Goal: Book appointment/travel/reservation

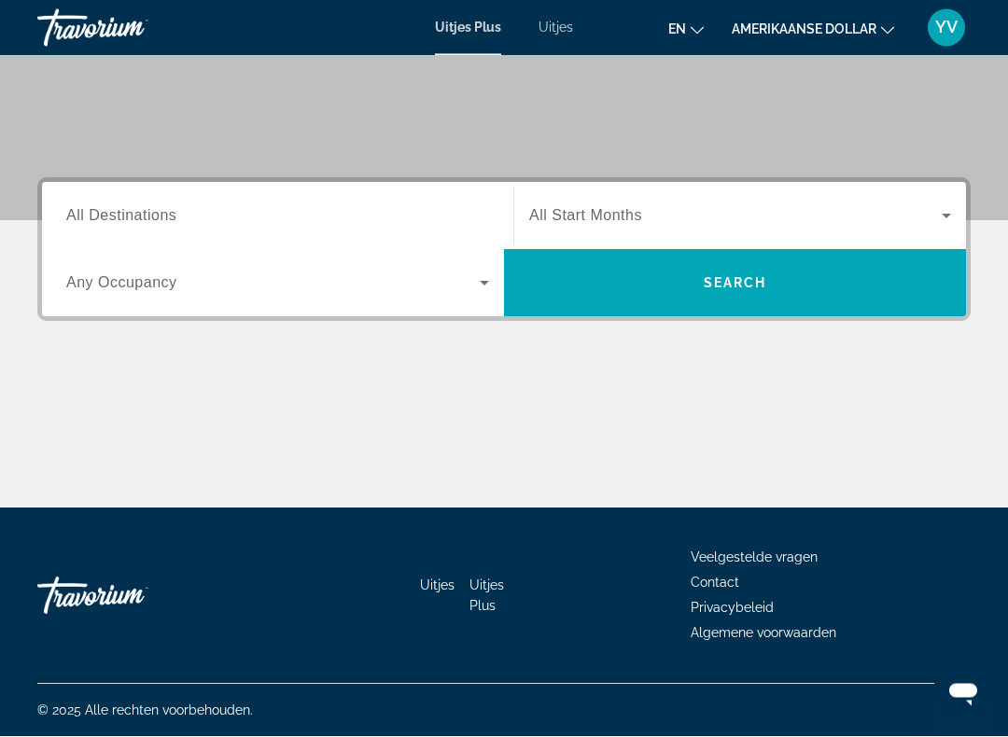
scroll to position [328, 0]
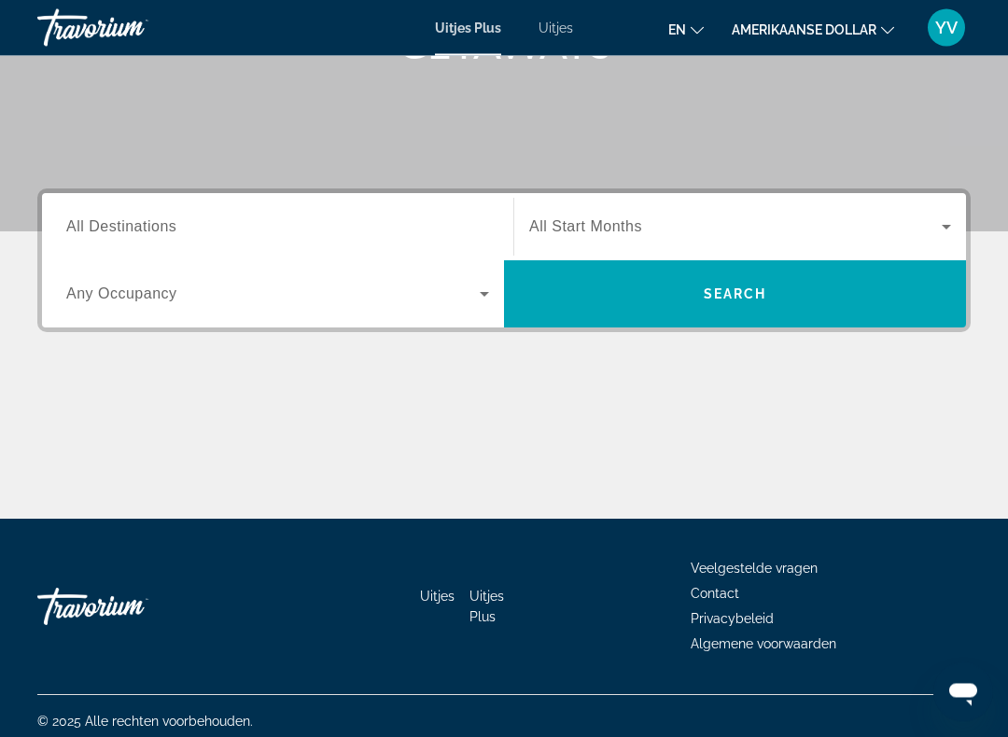
click at [163, 231] on span "All Destinations" at bounding box center [121, 227] width 110 height 16
click at [163, 231] on input "Destination All Destinations" at bounding box center [277, 229] width 423 height 22
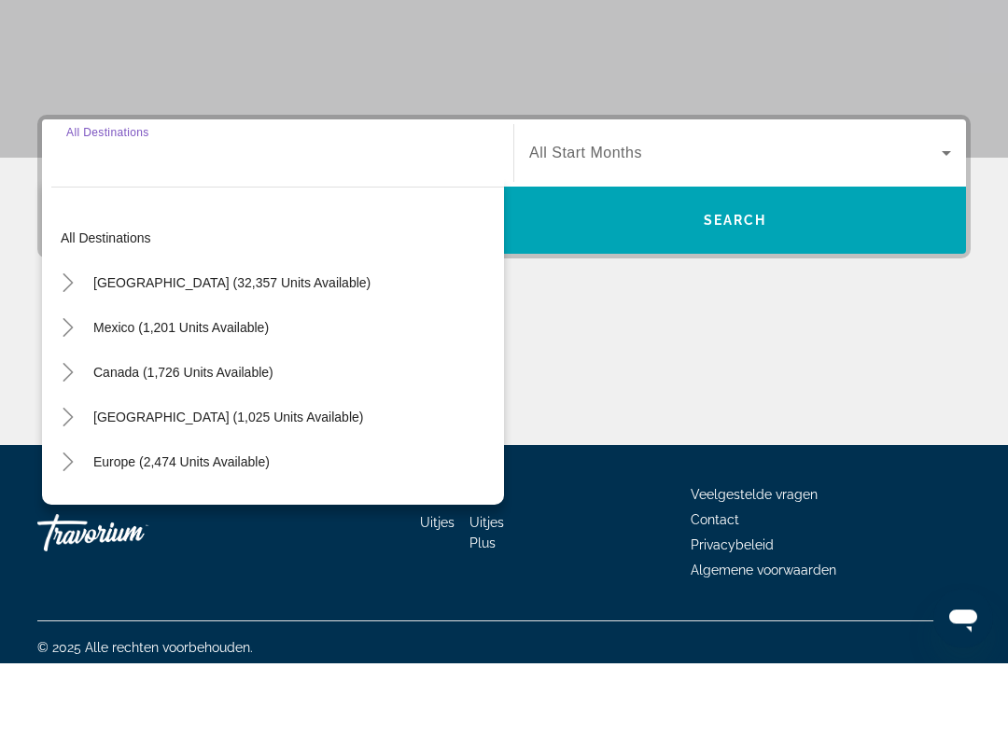
scroll to position [338, 0]
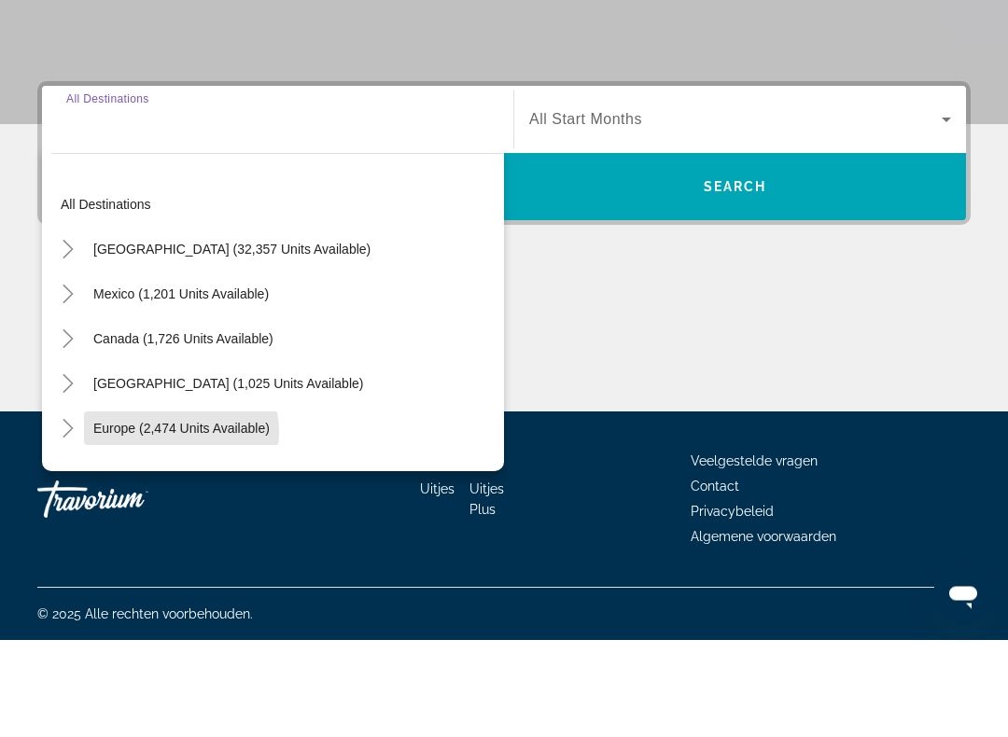
click at [162, 519] on span "Europe (2,474 units available)" at bounding box center [181, 526] width 176 height 15
type input "**********"
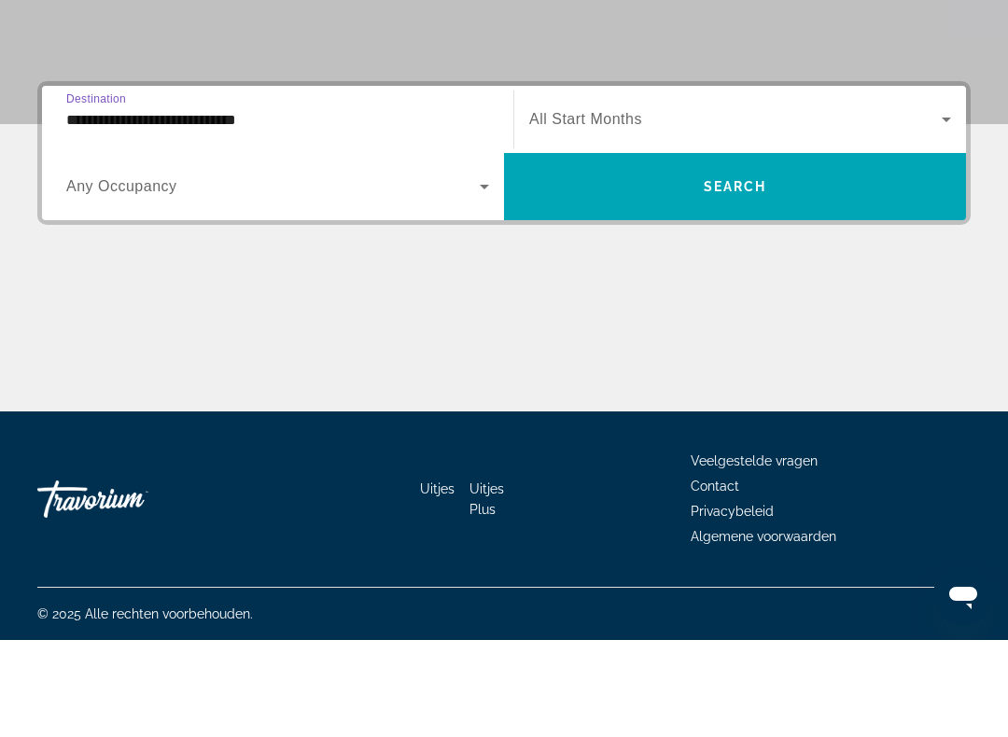
click at [485, 273] on icon "Zoekwidget" at bounding box center [484, 284] width 22 height 22
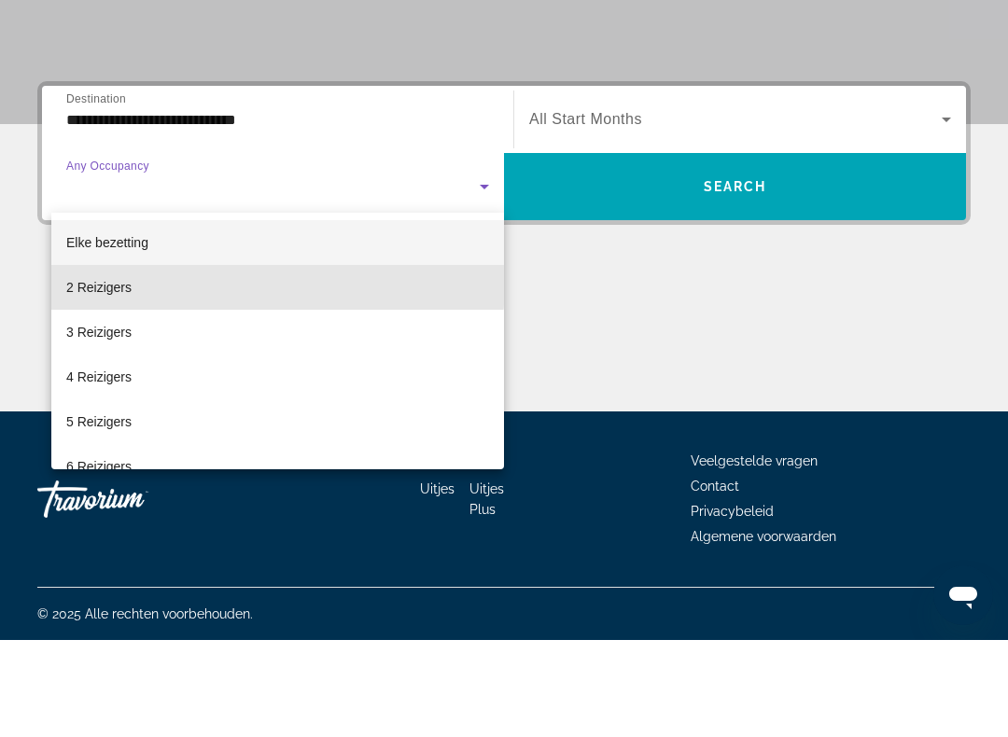
click at [140, 362] on mat-option "2 Reizigers" at bounding box center [277, 384] width 453 height 45
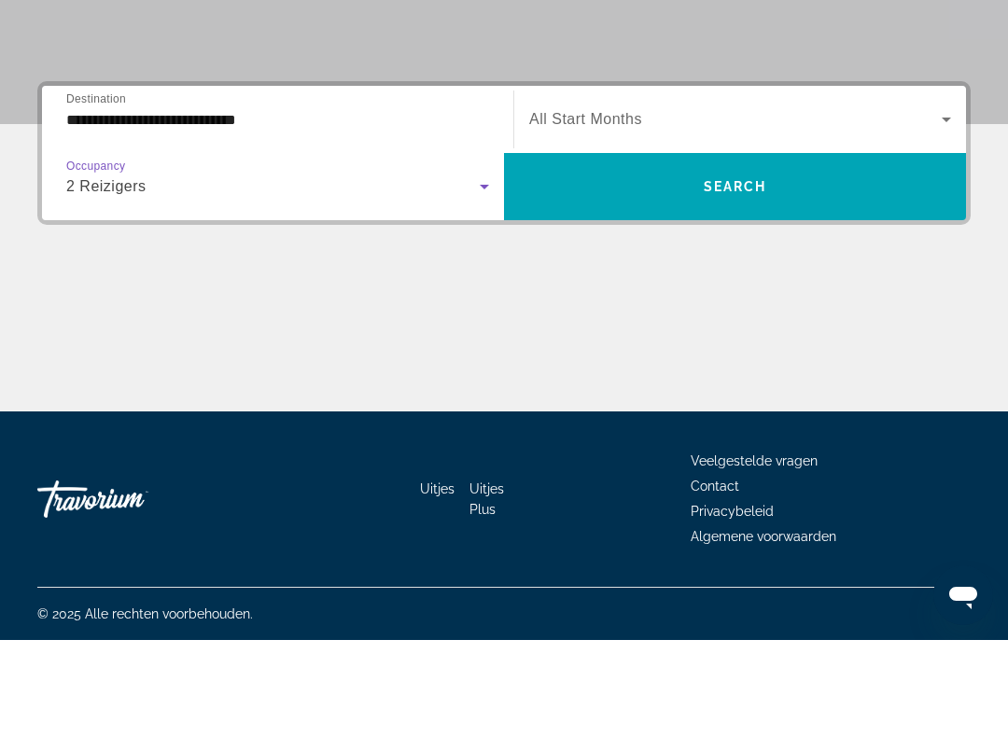
click at [623, 208] on span "All Start Months" at bounding box center [585, 216] width 113 height 16
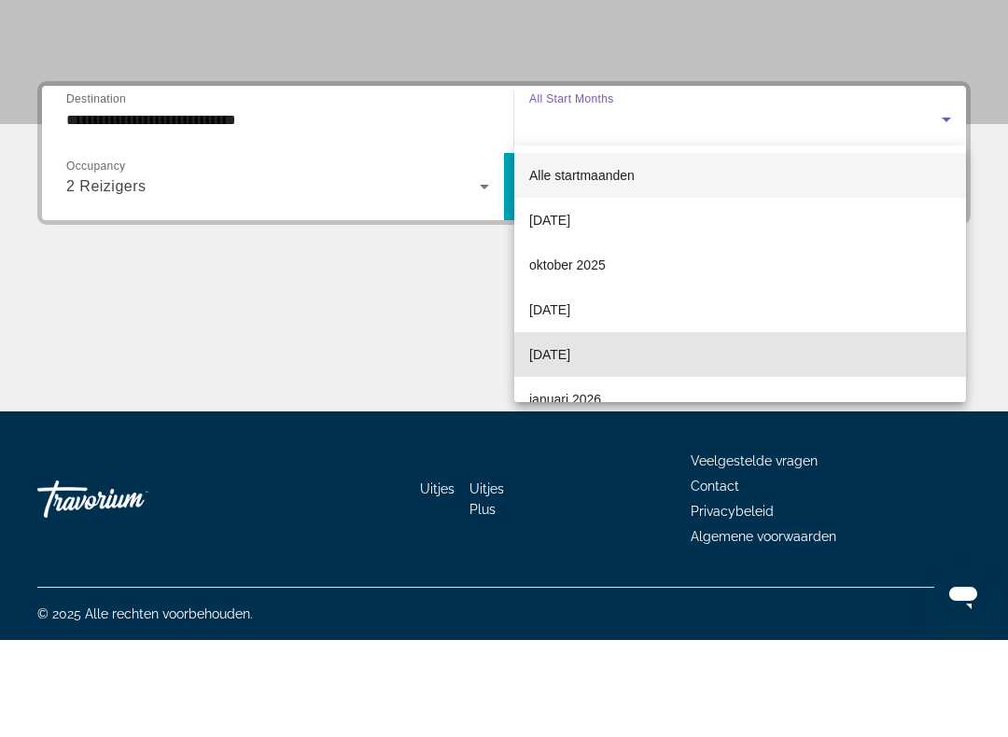
click at [570, 444] on font "[DATE]" at bounding box center [549, 451] width 41 height 15
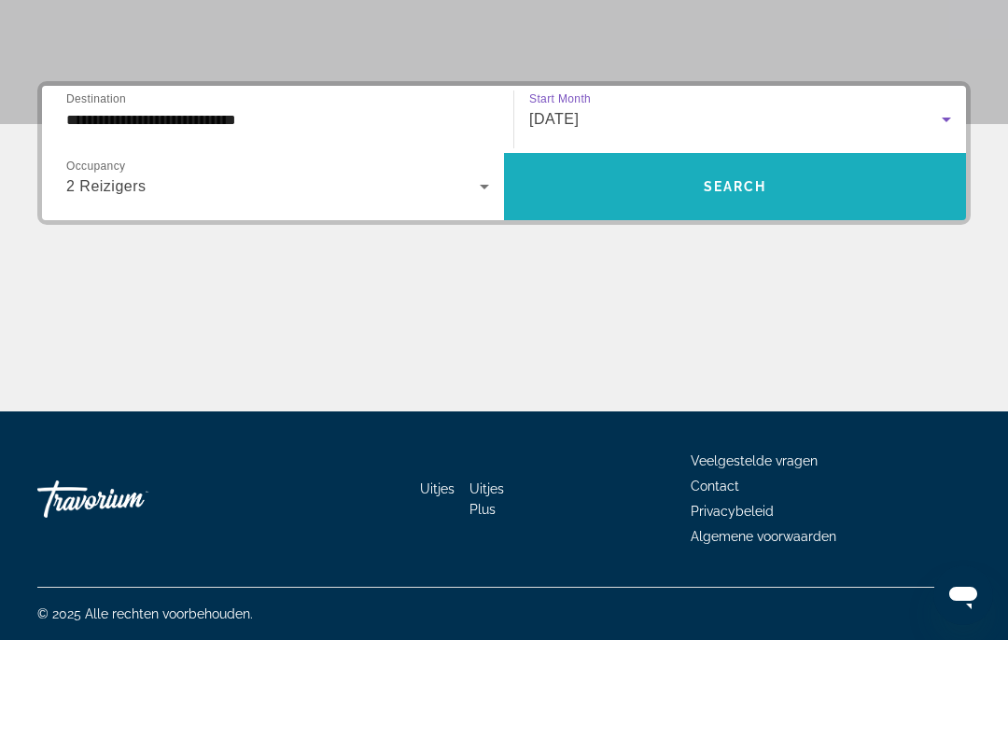
click at [757, 276] on span "Search" at bounding box center [735, 283] width 63 height 15
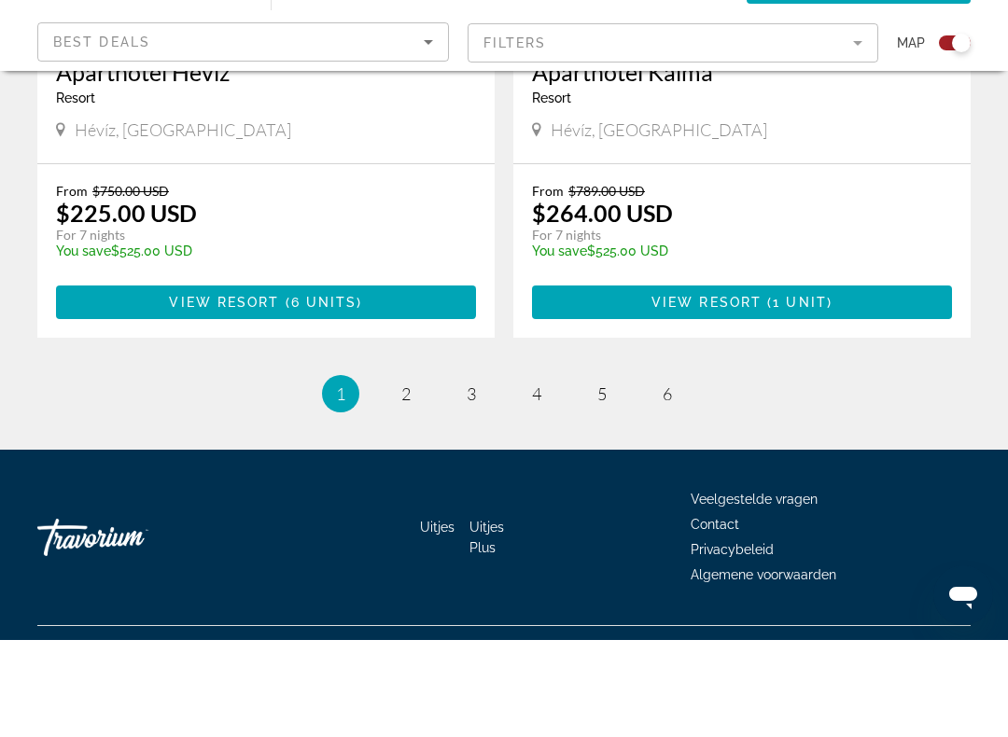
scroll to position [4188, 0]
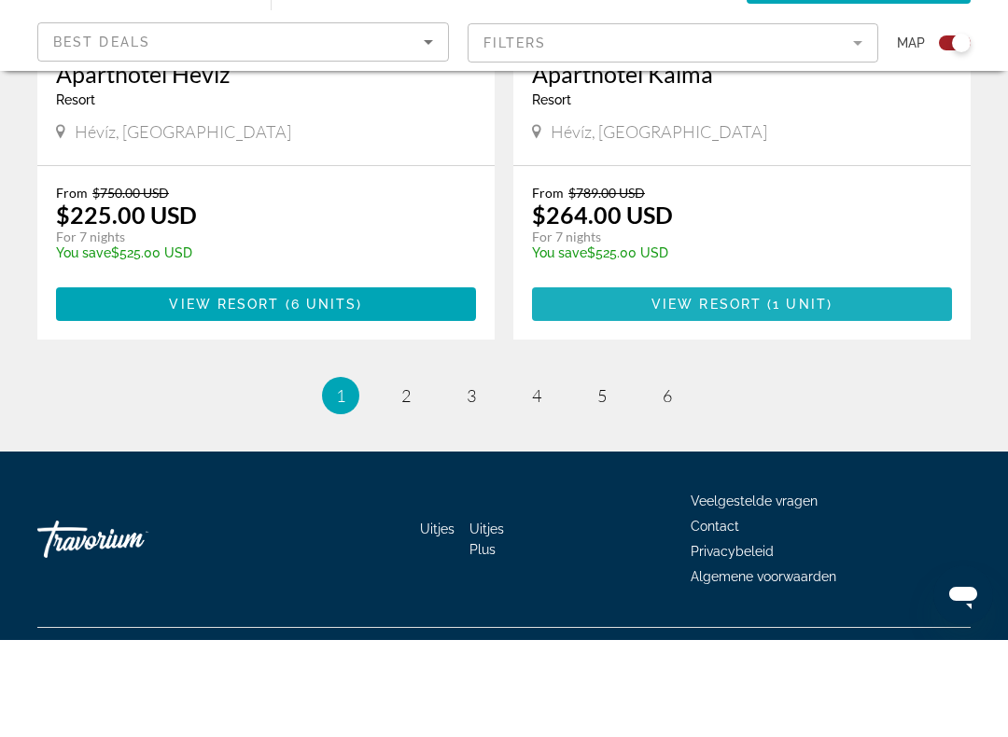
click at [737, 394] on span "View Resort" at bounding box center [707, 401] width 110 height 15
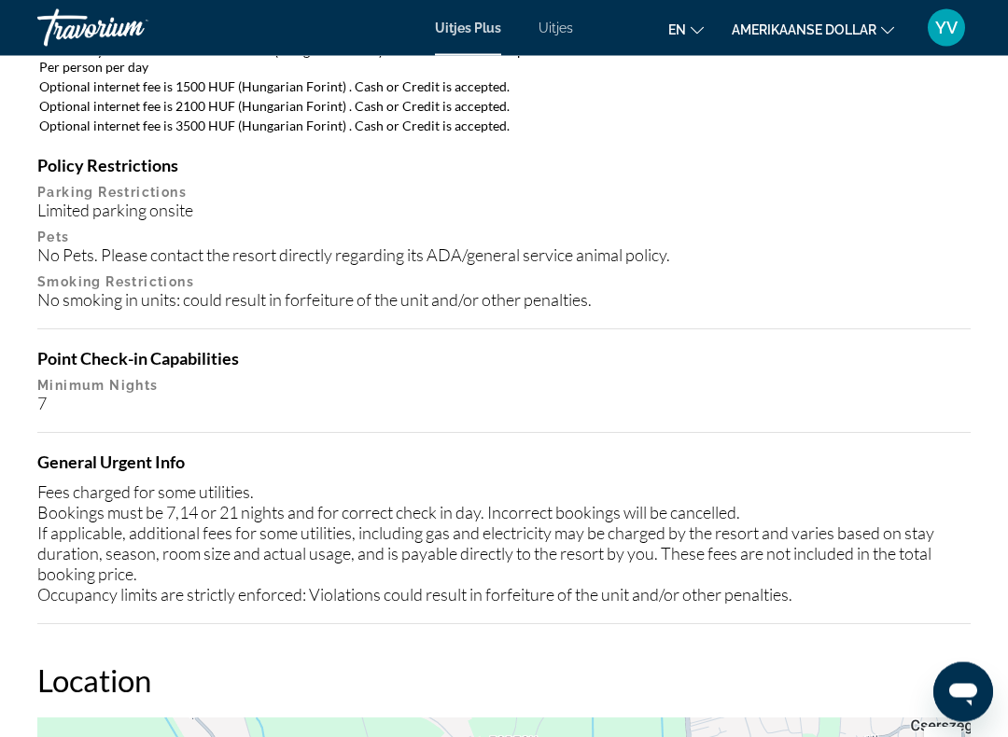
scroll to position [2123, 0]
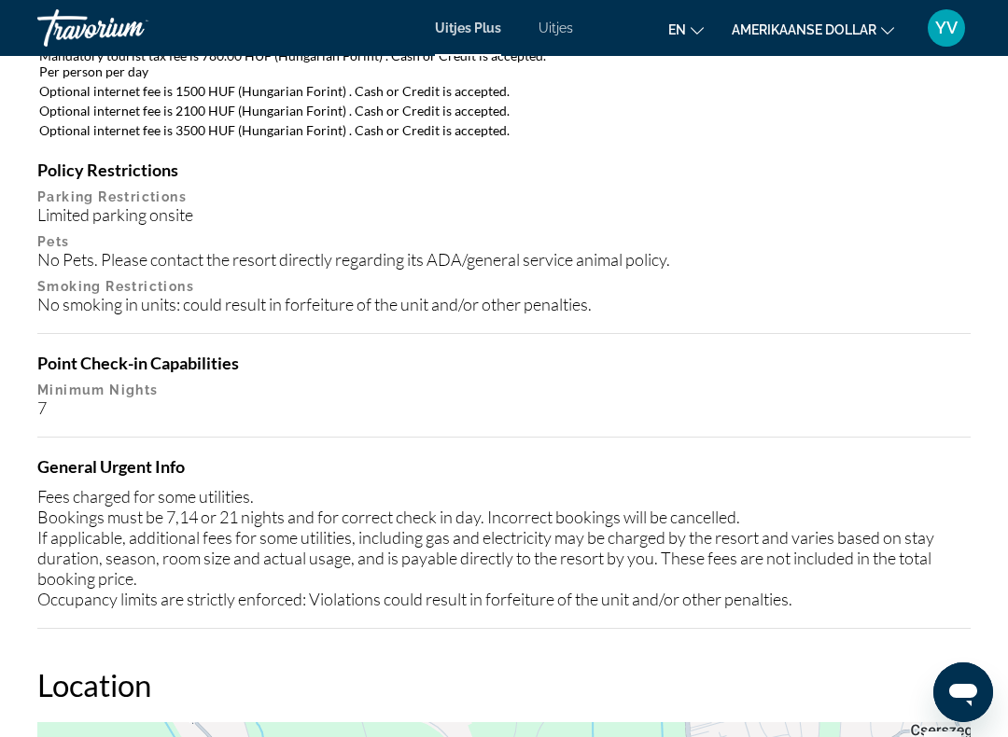
click at [557, 28] on font "Uitjes" at bounding box center [556, 28] width 35 height 15
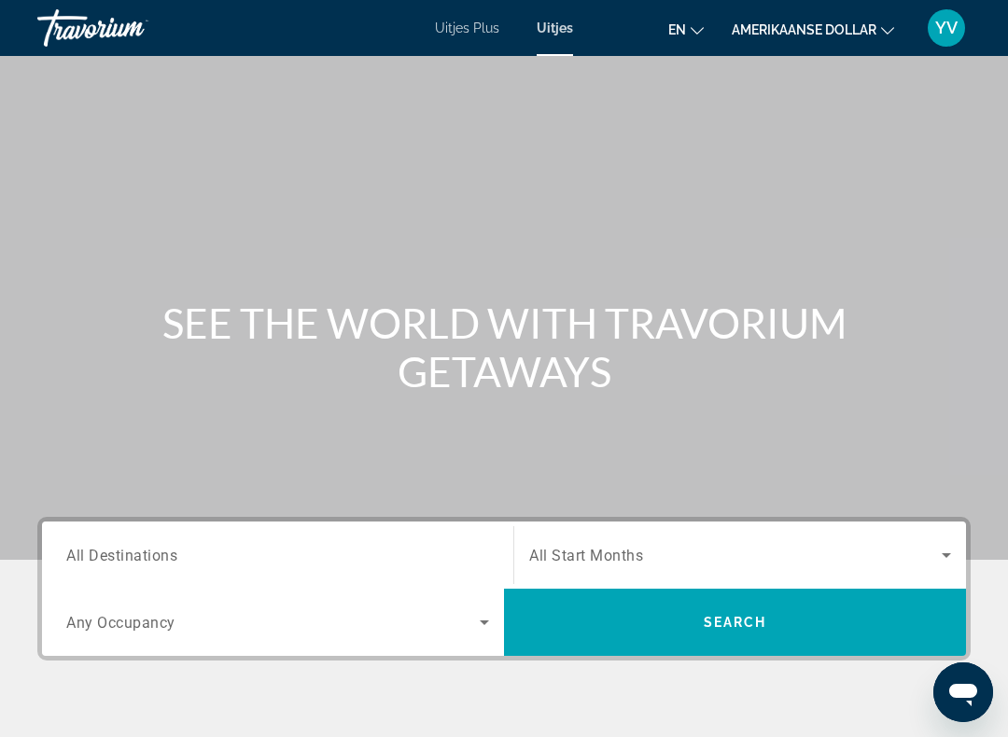
click at [143, 555] on span "All Destinations" at bounding box center [121, 555] width 111 height 18
click at [143, 555] on input "Destination All Destinations" at bounding box center [277, 556] width 423 height 22
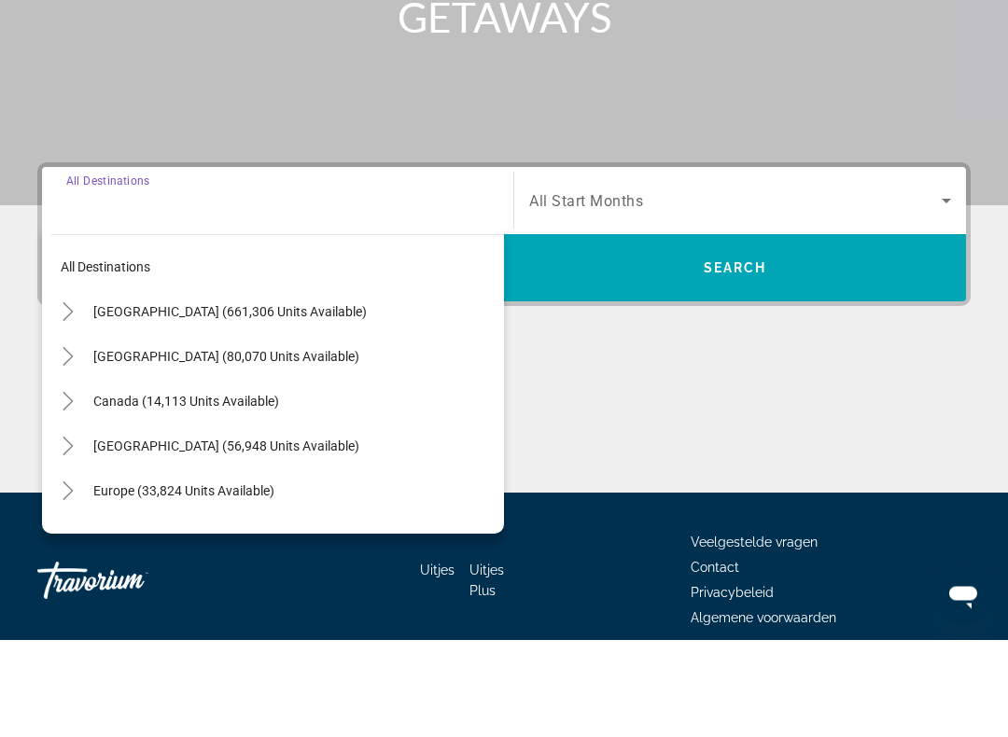
scroll to position [339, 0]
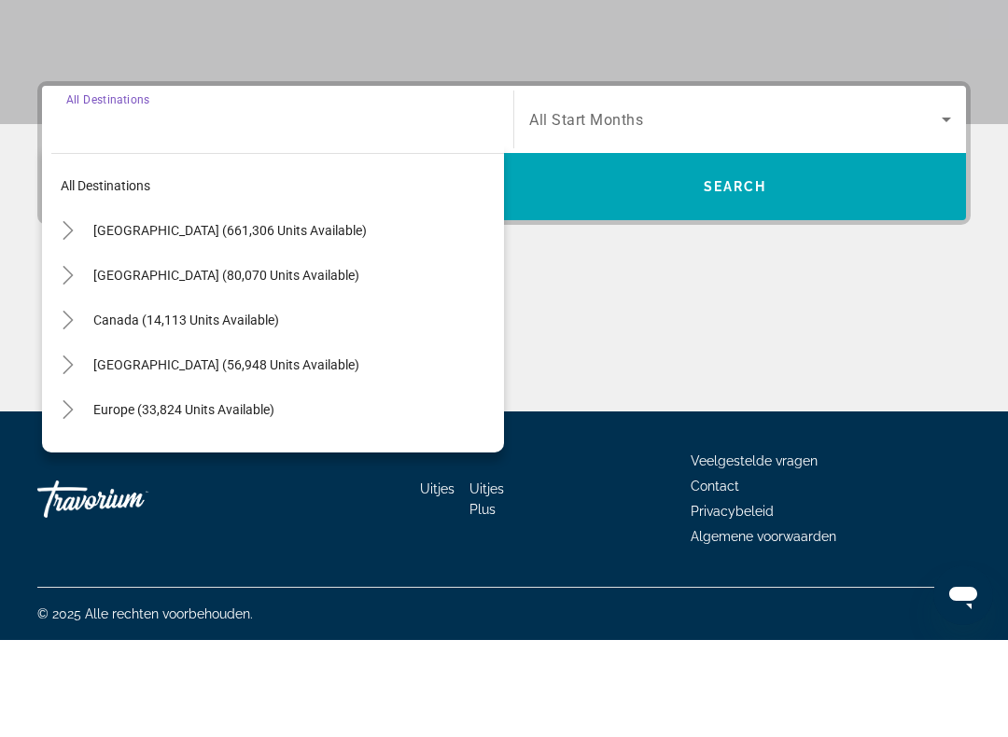
click at [261, 499] on span "Europe (33,824 units available)" at bounding box center [183, 506] width 181 height 15
type input "**********"
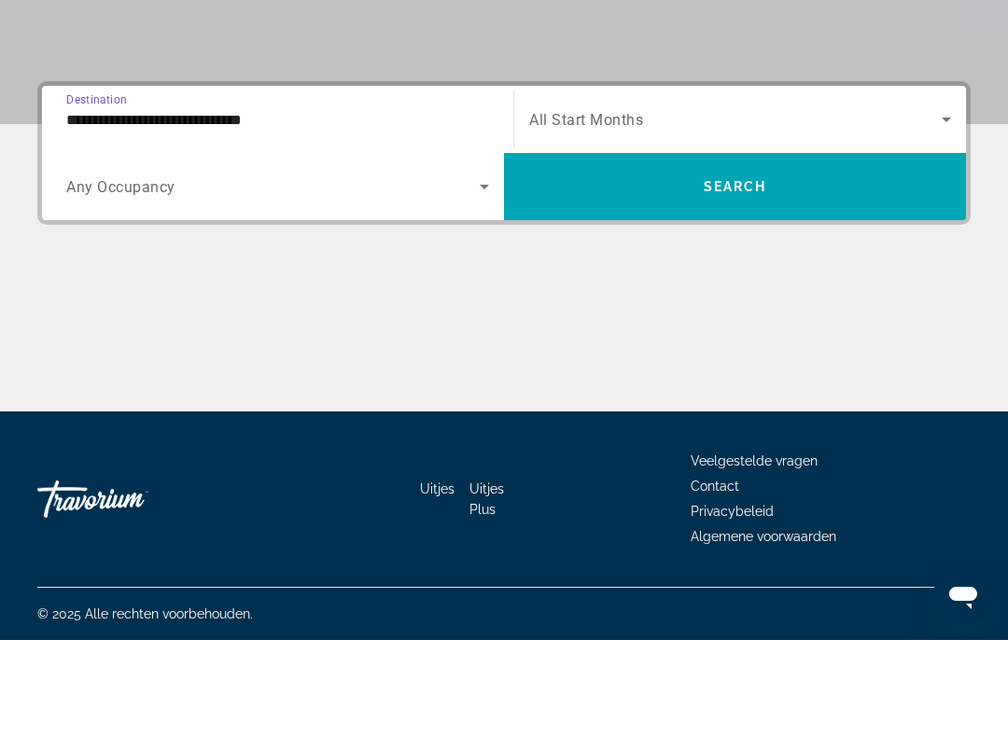
click at [81, 258] on div "Search widget" at bounding box center [277, 284] width 423 height 52
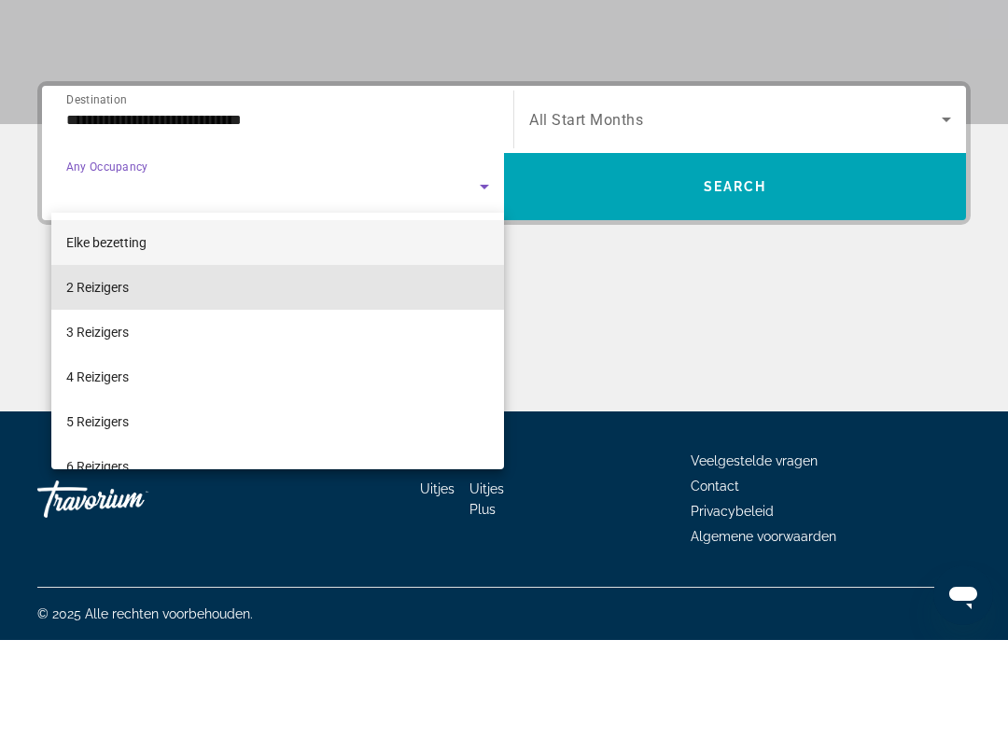
click at [78, 377] on font "2 Reizigers" at bounding box center [97, 384] width 63 height 15
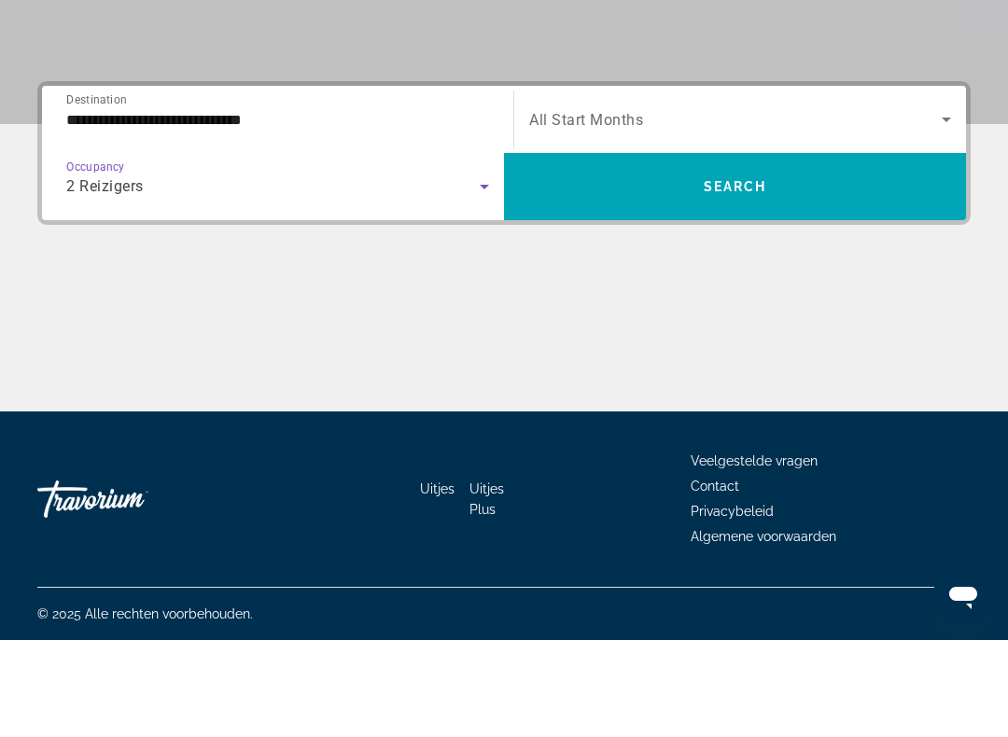
click at [945, 205] on icon "Search widget" at bounding box center [946, 216] width 22 height 22
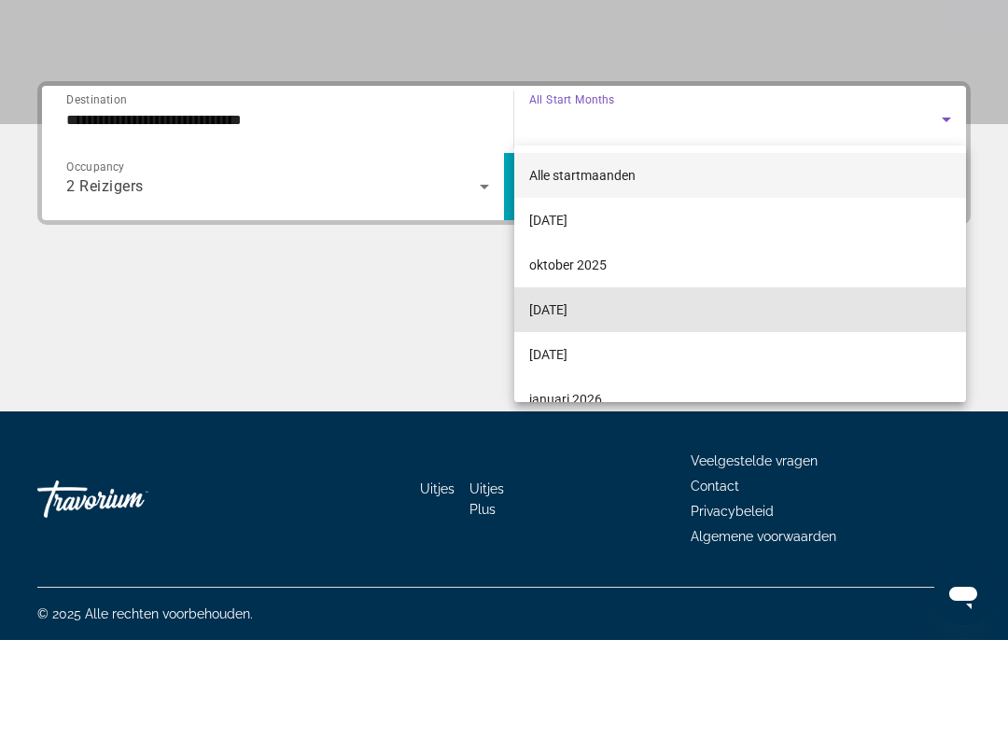
click at [568, 400] on font "[DATE]" at bounding box center [548, 407] width 38 height 15
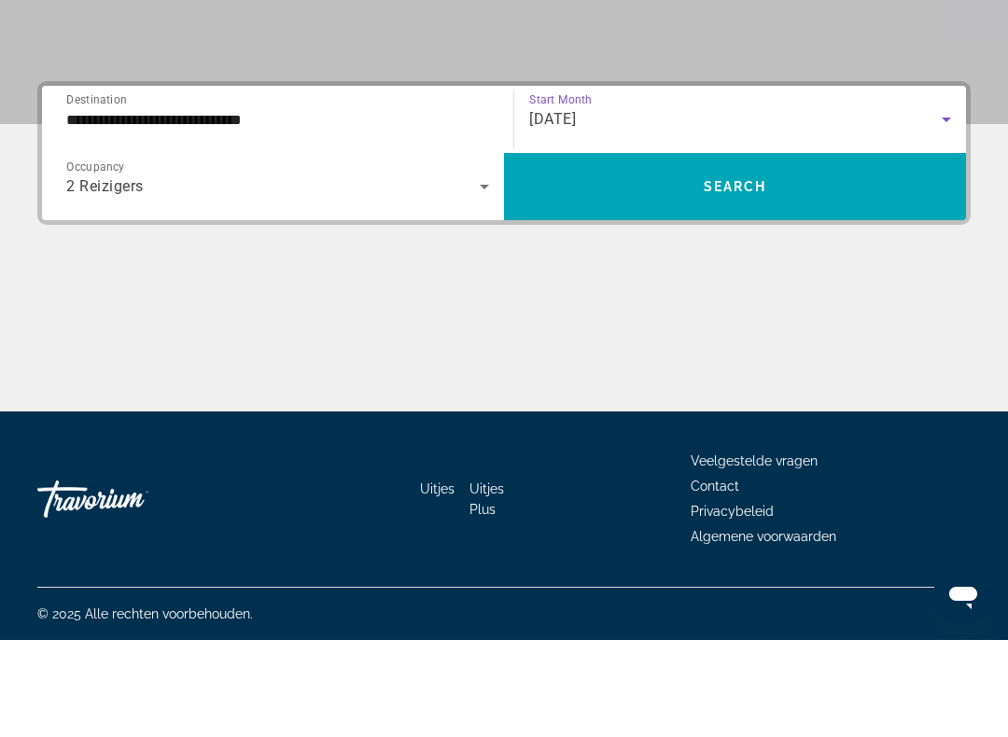
click at [743, 261] on span "Search widget" at bounding box center [735, 283] width 462 height 45
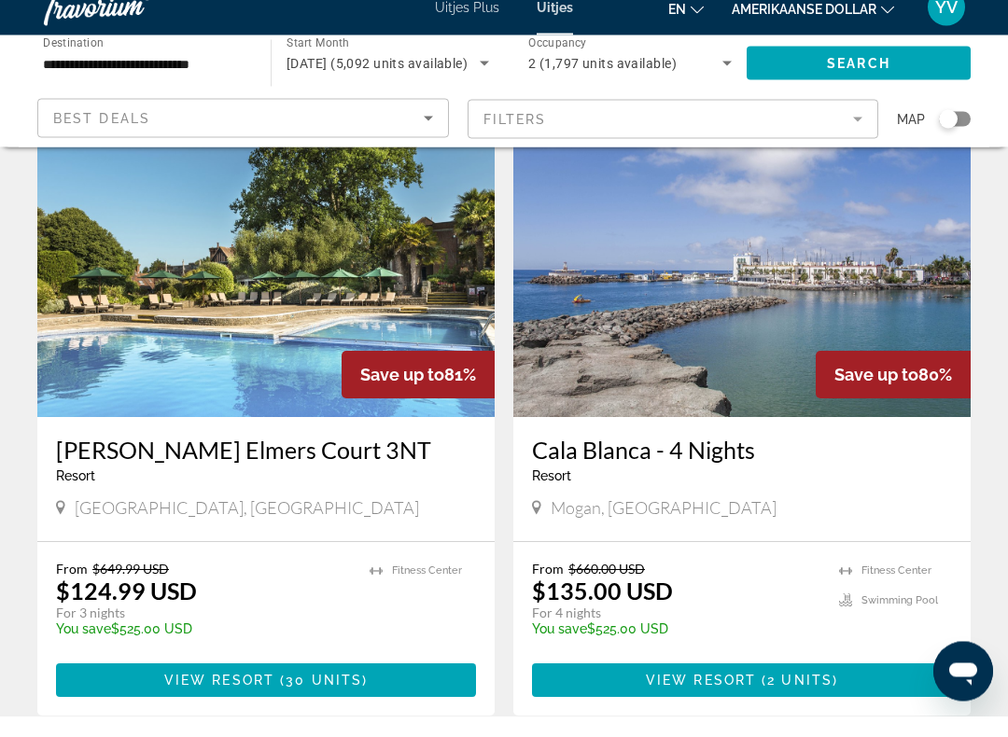
scroll to position [2710, 0]
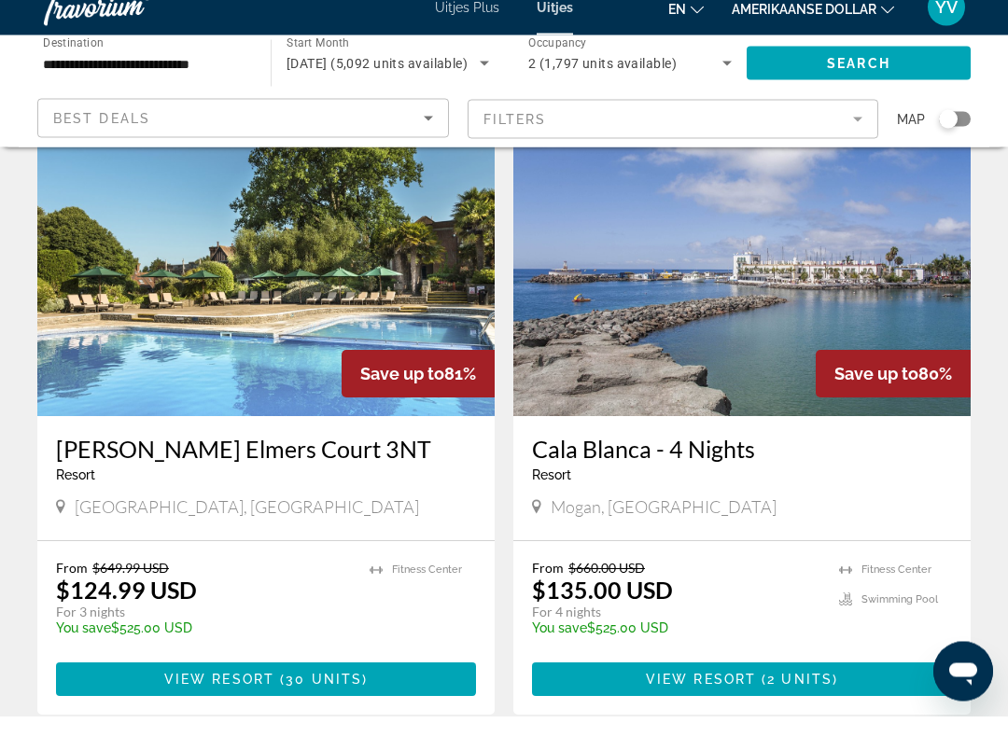
click at [723, 679] on span "Hoofdinhoud" at bounding box center [742, 701] width 420 height 45
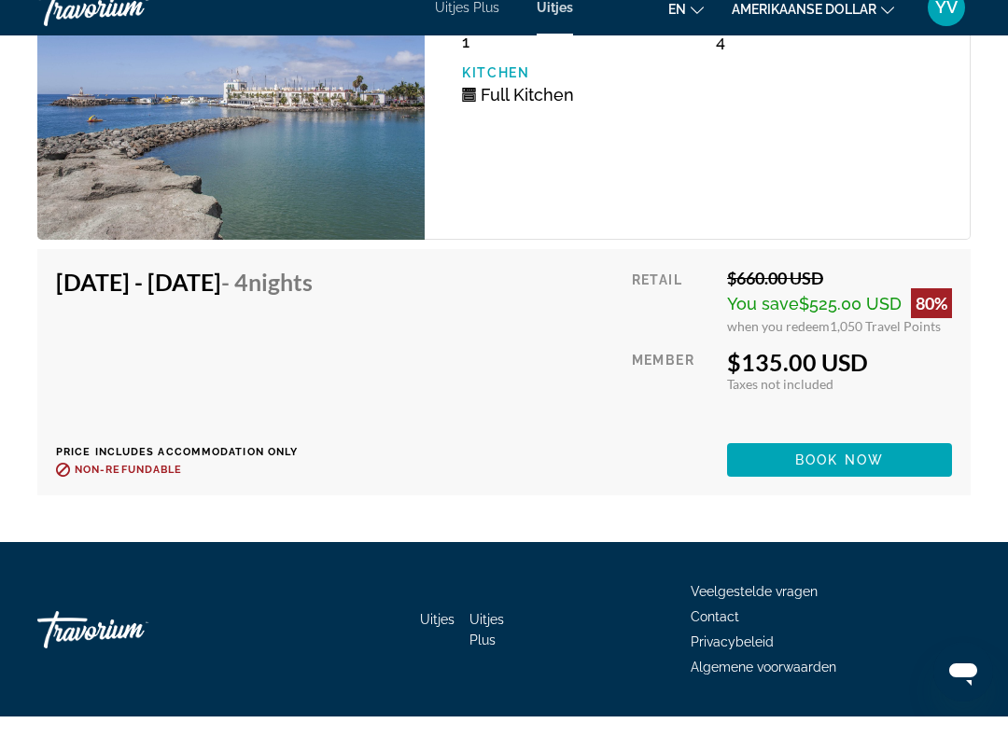
scroll to position [3941, 0]
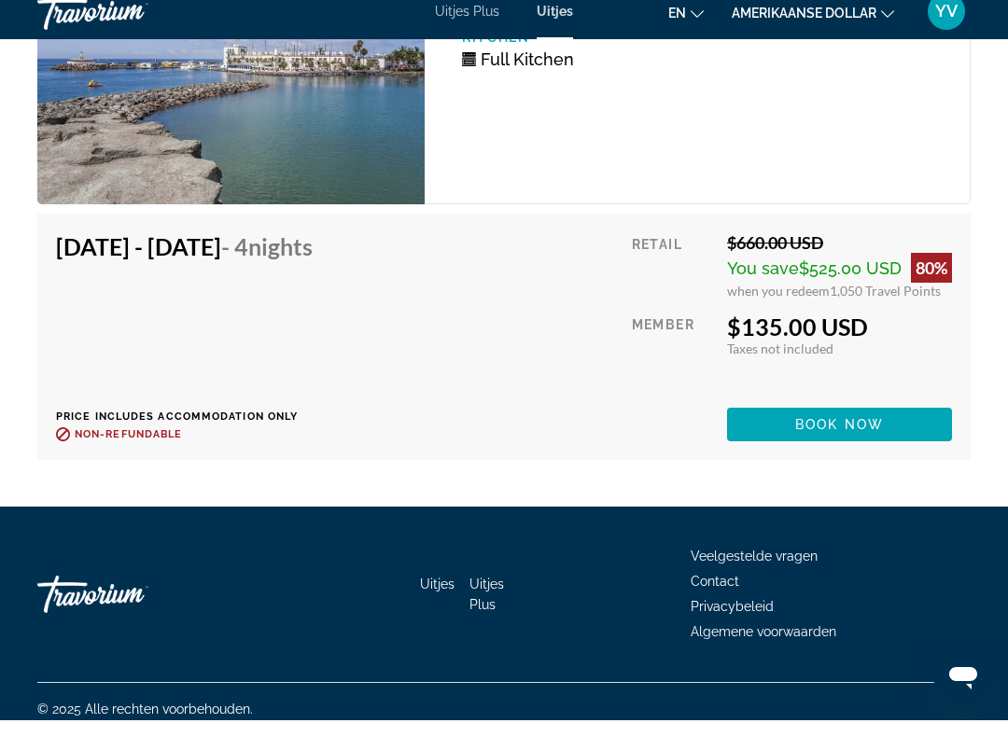
click at [795, 434] on span "Book now" at bounding box center [839, 441] width 89 height 15
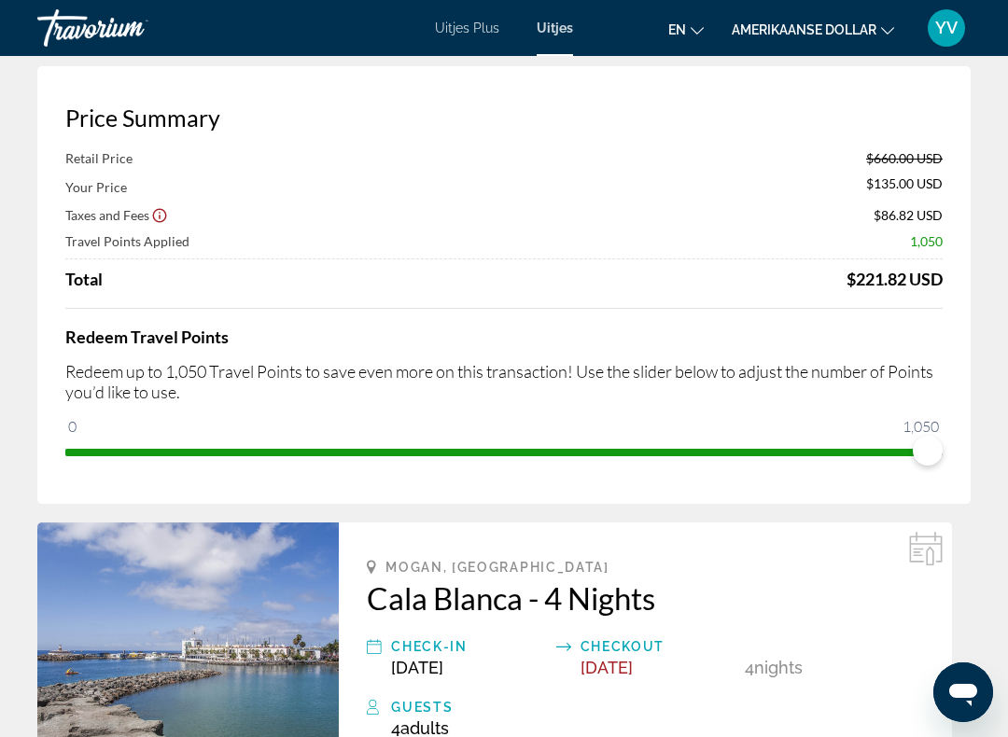
scroll to position [72, 0]
